Goal: Task Accomplishment & Management: Use online tool/utility

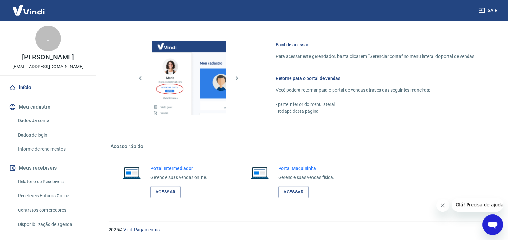
scroll to position [102, 0]
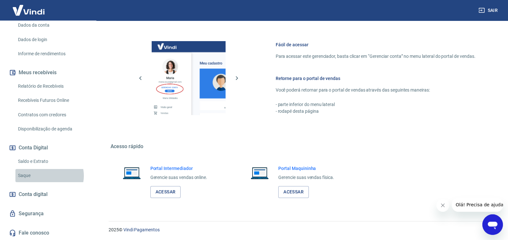
click at [49, 176] on link "Saque" at bounding box center [51, 175] width 73 height 13
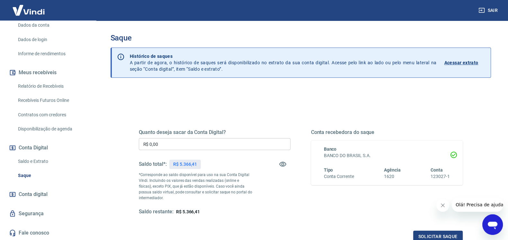
click at [181, 163] on p "R$ 5.366,41" at bounding box center [185, 164] width 24 height 7
copy p "5.366,41"
click at [201, 143] on input "R$ 0,00" at bounding box center [215, 144] width 152 height 12
paste input "5.366,41"
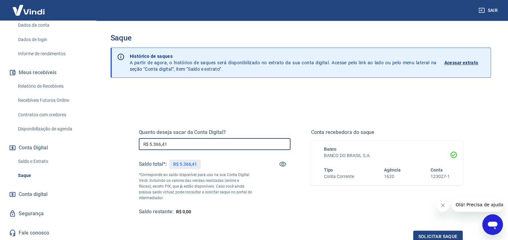
type input "R$ 5.366,41"
click at [261, 180] on div "Quanto deseja sacar da Conta Digital? R$ 5.366,41 ​ Saldo total*: R$ 5.366,41 *…" at bounding box center [215, 172] width 152 height 86
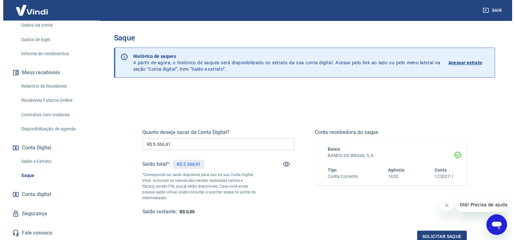
scroll to position [77, 0]
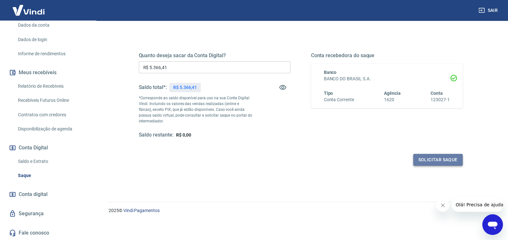
click at [451, 160] on button "Solicitar saque" at bounding box center [439, 160] width 50 height 12
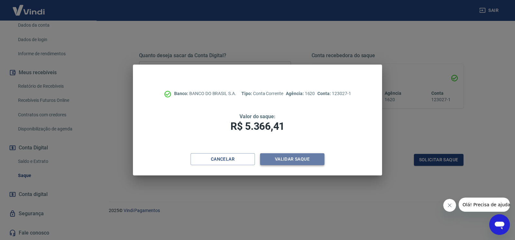
click at [317, 161] on button "Validar saque" at bounding box center [292, 159] width 64 height 12
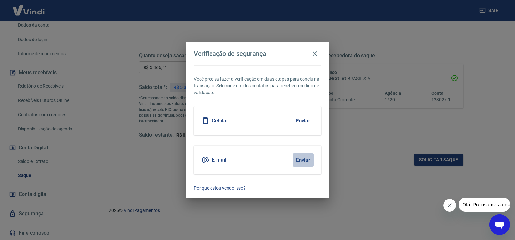
click at [297, 160] on button "Enviar" at bounding box center [302, 160] width 21 height 14
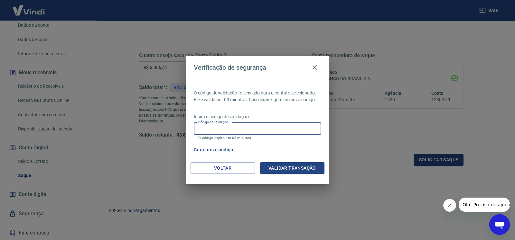
click at [235, 129] on input "Código de validação" at bounding box center [257, 129] width 127 height 12
type input "419120"
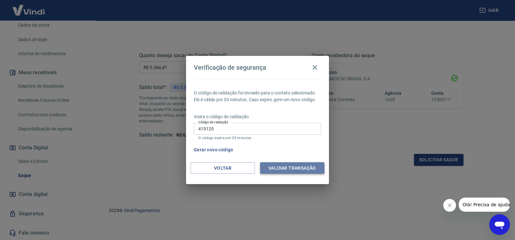
click at [279, 166] on button "Validar transação" at bounding box center [292, 168] width 64 height 12
